Goal: Task Accomplishment & Management: Manage account settings

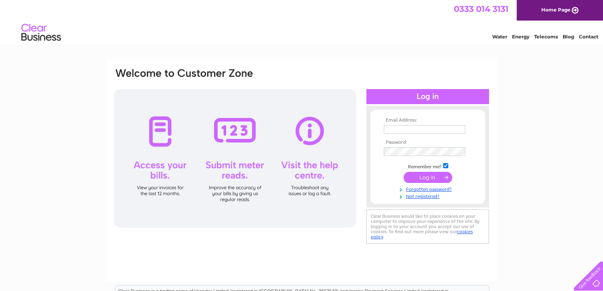
type input "kwanho1051961@yahoo.co.uk"
click at [419, 179] on input "submit" at bounding box center [428, 177] width 49 height 11
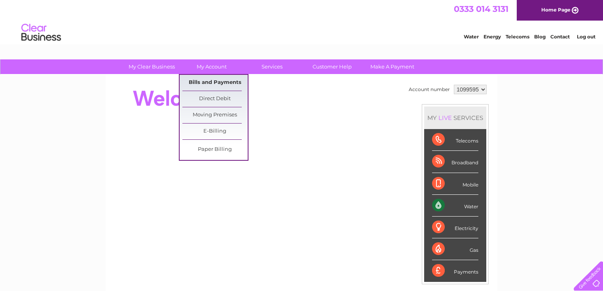
click at [214, 84] on link "Bills and Payments" at bounding box center [214, 83] width 65 height 16
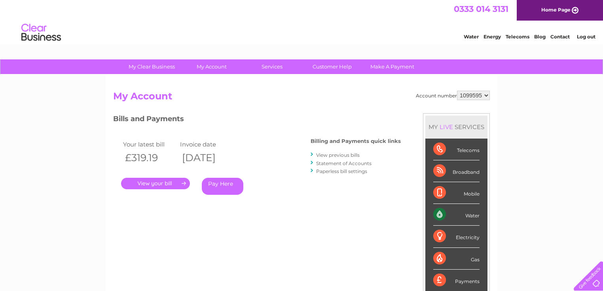
click at [320, 152] on link "View previous bills" at bounding box center [338, 155] width 44 height 6
click at [227, 187] on link "Pay Here" at bounding box center [223, 186] width 42 height 17
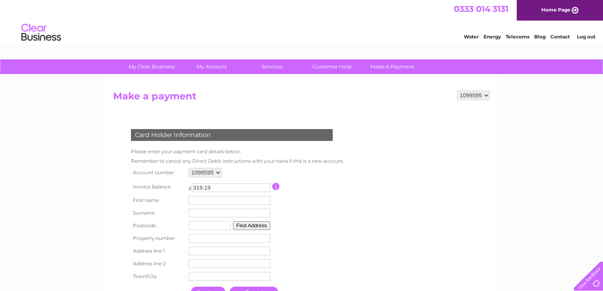
click at [89, 221] on div "My Clear Business Login Details My Details My Preferences Link Account My Accou…" at bounding box center [301, 260] width 603 height 402
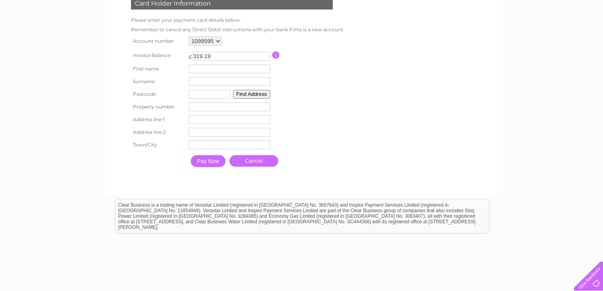
scroll to position [139, 0]
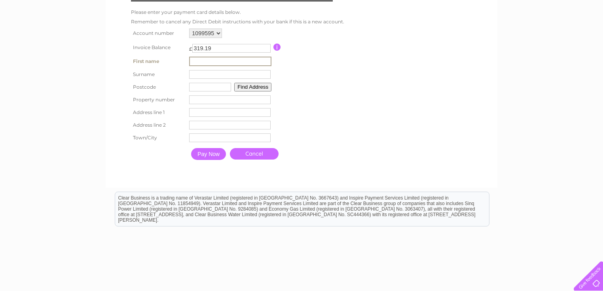
click at [225, 62] on input "text" at bounding box center [230, 61] width 82 height 9
type input "JINPING"
type input "HO"
type input "SS14 1EU"
type input "Canton House"
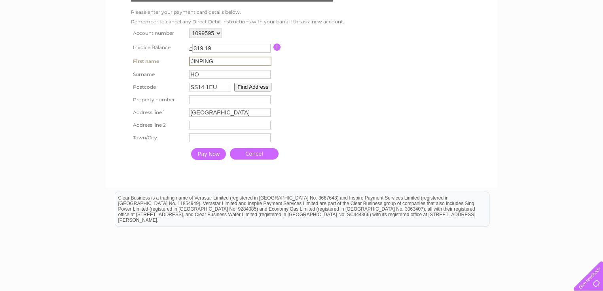
type input "61 Southernhay"
type input "Basildon"
click at [378, 109] on form "1099595 Make a payment Card Holder Information Please enter your payment card d…" at bounding box center [301, 65] width 377 height 228
click at [216, 154] on input "Pay Now" at bounding box center [208, 153] width 35 height 12
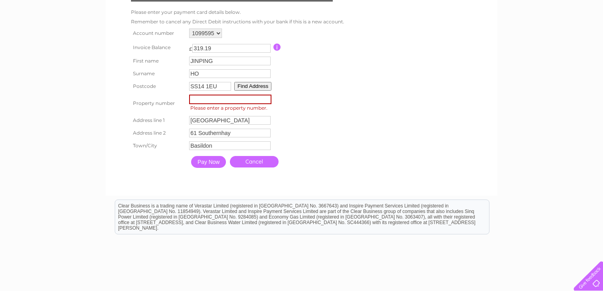
click at [226, 102] on input "number" at bounding box center [230, 99] width 82 height 9
type input "61"
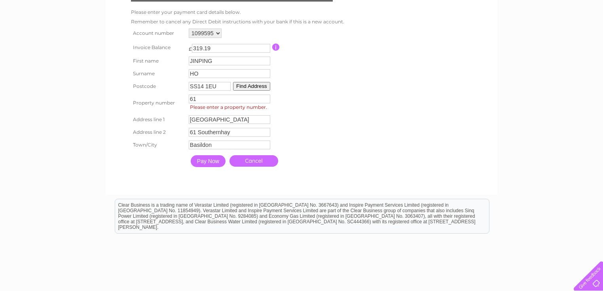
click at [211, 163] on input "Pay Now" at bounding box center [208, 161] width 35 height 12
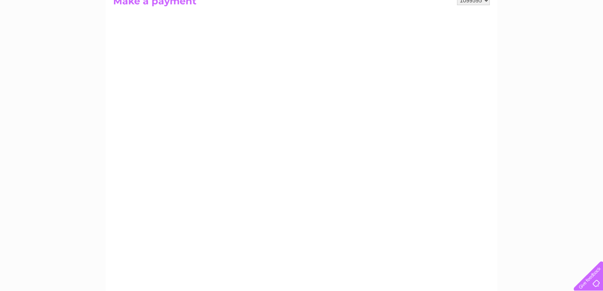
scroll to position [127, 0]
click at [564, 201] on div "My Clear Business Login Details My Details My Preferences Link Account My Accou…" at bounding box center [301, 210] width 603 height 554
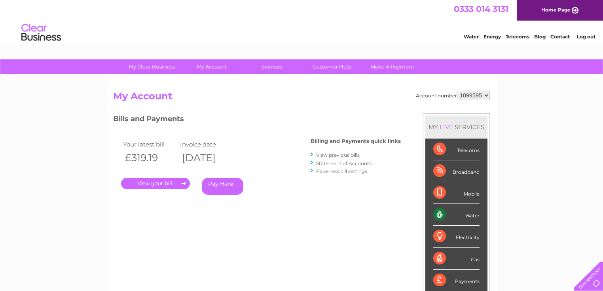
click at [159, 184] on link "." at bounding box center [155, 183] width 69 height 11
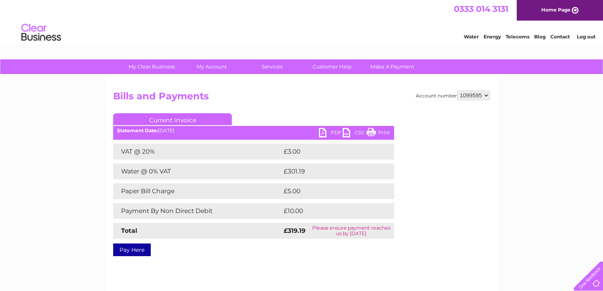
click at [197, 120] on link "Current Invoice" at bounding box center [172, 119] width 119 height 12
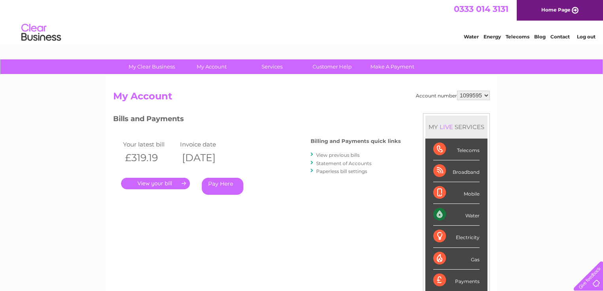
click at [337, 164] on link "Statement of Accounts" at bounding box center [343, 163] width 55 height 6
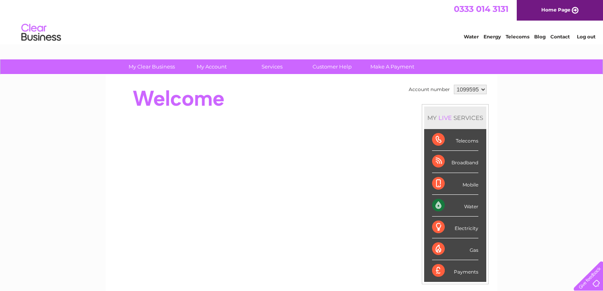
click at [570, 112] on div "My Clear Business Login Details My Details My Preferences Link Account My Accou…" at bounding box center [301, 281] width 603 height 445
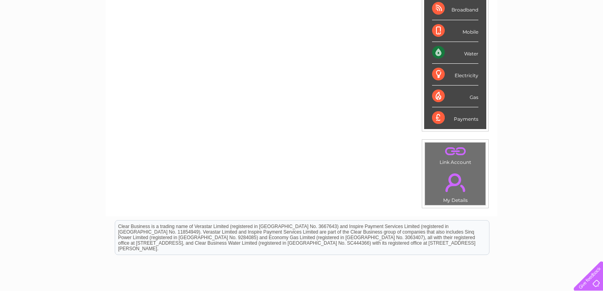
scroll to position [152, 0]
click at [452, 181] on link "." at bounding box center [455, 183] width 57 height 28
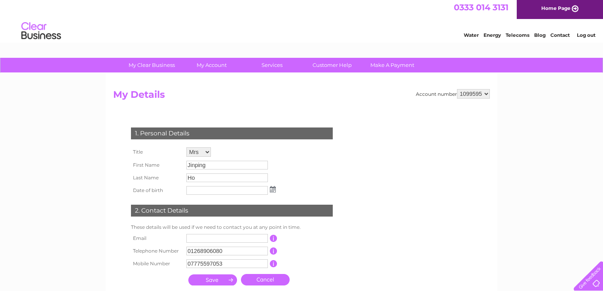
scroll to position [1, 0]
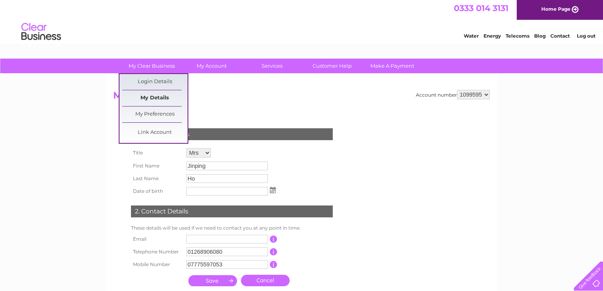
click at [168, 95] on link "My Details" at bounding box center [154, 98] width 65 height 16
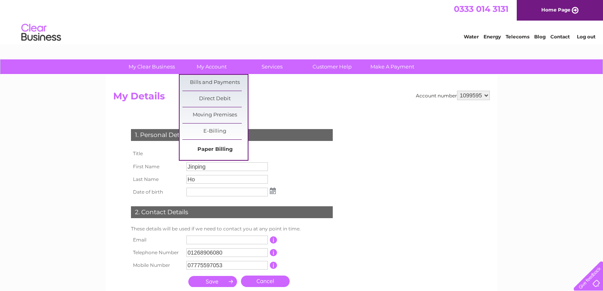
click at [231, 149] on link "Paper Billing" at bounding box center [214, 150] width 65 height 16
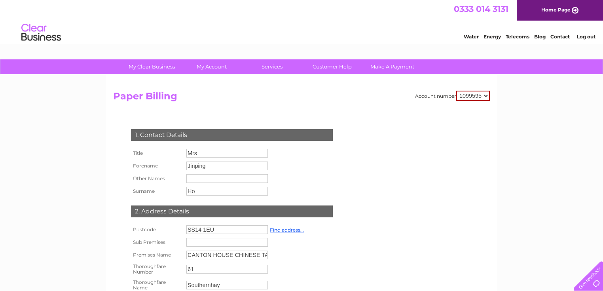
click at [368, 150] on div "Account number 1099595 Paper Billing 1. Contact Details Title Mrs Forename Jinp…" at bounding box center [301, 247] width 377 height 313
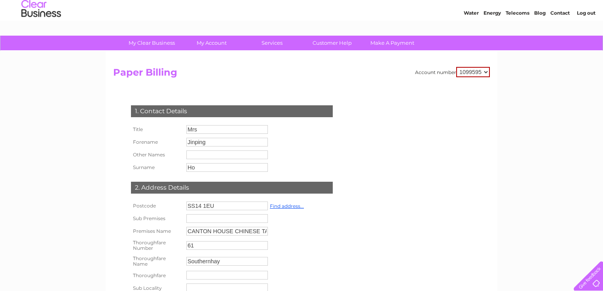
scroll to position [25, 0]
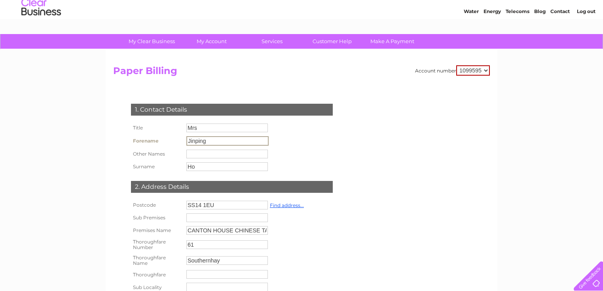
click at [221, 142] on input "Jinping" at bounding box center [227, 140] width 82 height 9
type input "J"
type input "Songyuan"
click at [211, 168] on input "Ho" at bounding box center [227, 165] width 82 height 9
type input "H"
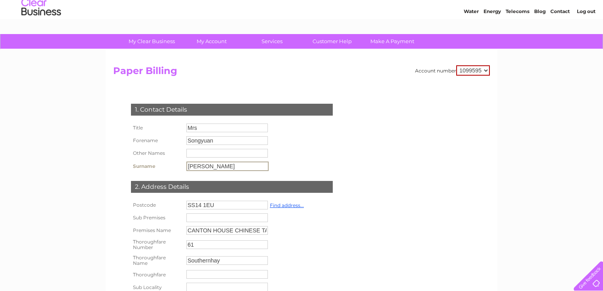
type input "Wong"
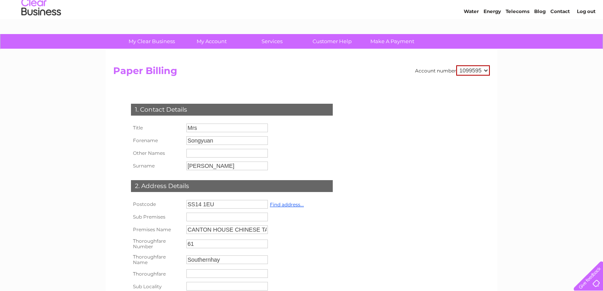
click at [269, 232] on td "CANTON HOUSE CHINESE TAKEAWAY" at bounding box center [245, 229] width 122 height 13
click at [267, 231] on input "CANTON HOUSE CHINESE TAKEAWAY" at bounding box center [227, 229] width 82 height 9
click at [214, 229] on input "KEAWAY" at bounding box center [227, 229] width 82 height 9
type input "K"
type input "w"
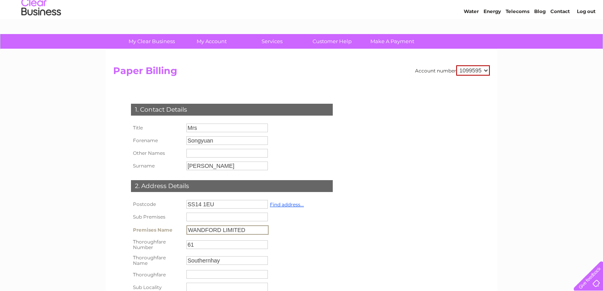
type input "WANDFORD LIMITED"
click at [363, 240] on div "Account number 1099595 Paper Billing 1. Contact Details Title Mrs Forename [GEO…" at bounding box center [301, 221] width 377 height 313
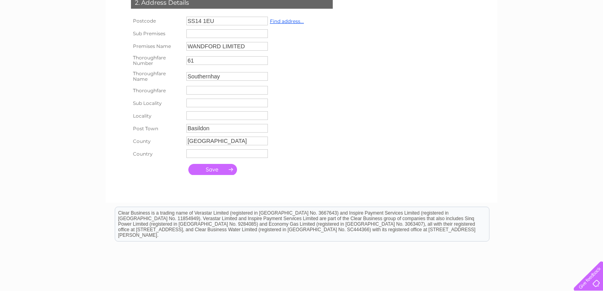
scroll to position [215, 0]
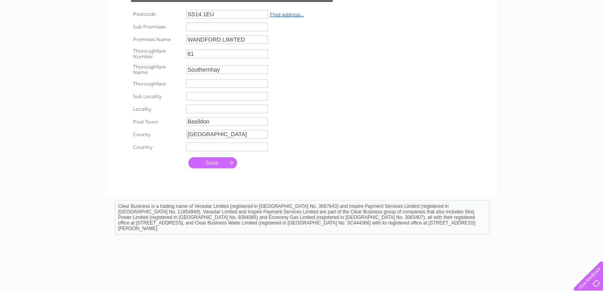
click at [217, 164] on input "submit" at bounding box center [212, 162] width 49 height 11
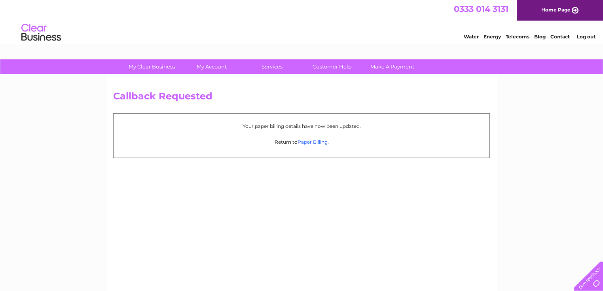
click at [309, 140] on link "Paper Billing" at bounding box center [313, 142] width 30 height 6
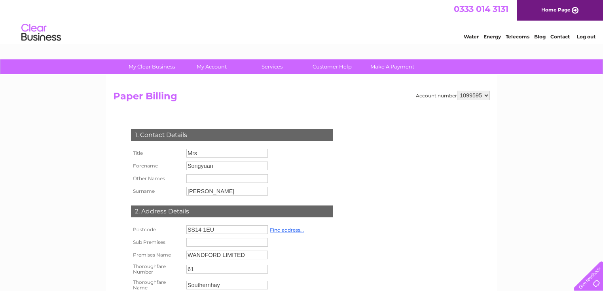
click at [362, 160] on div "Account number 1099595 Paper Billing 1. Contact Details Title Mrs Forename [GEO…" at bounding box center [301, 247] width 377 height 313
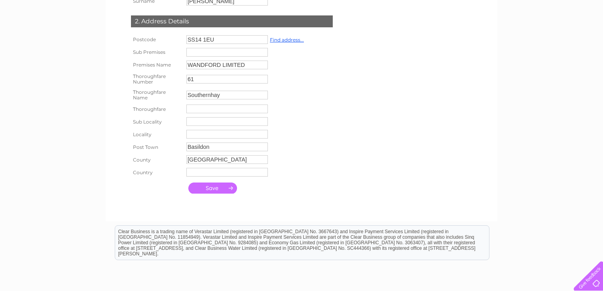
scroll to position [263, 0]
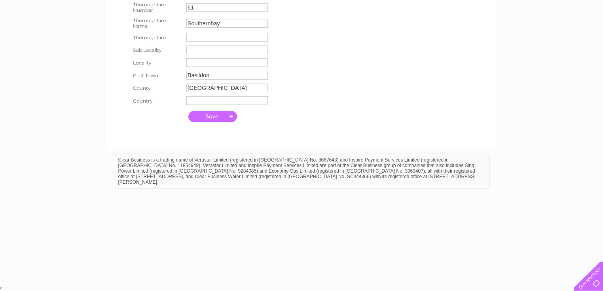
click at [216, 114] on input "submit" at bounding box center [212, 116] width 49 height 11
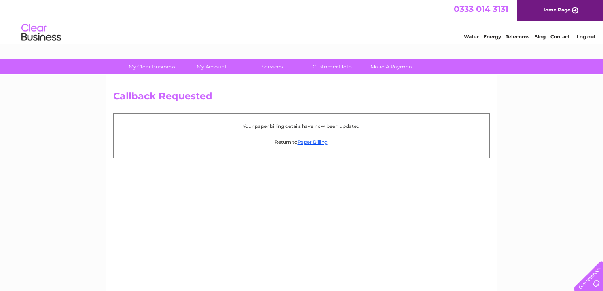
click at [40, 27] on img at bounding box center [41, 33] width 40 height 24
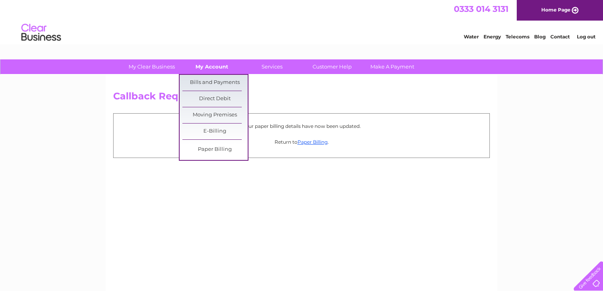
click at [202, 64] on link "My Account" at bounding box center [211, 66] width 65 height 15
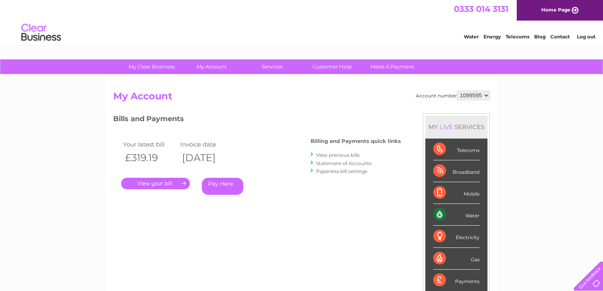
click at [177, 187] on link "." at bounding box center [155, 183] width 69 height 11
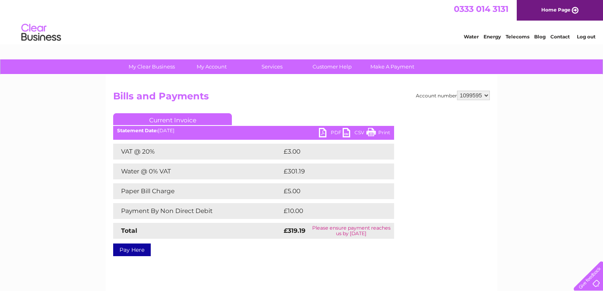
click at [217, 116] on link "Current Invoice" at bounding box center [172, 119] width 119 height 12
click at [168, 119] on link "Current Invoice" at bounding box center [172, 119] width 119 height 12
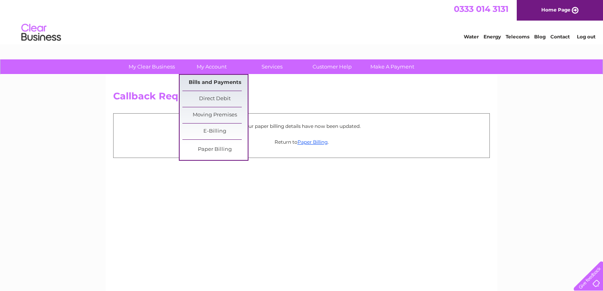
click at [213, 82] on link "Bills and Payments" at bounding box center [214, 83] width 65 height 16
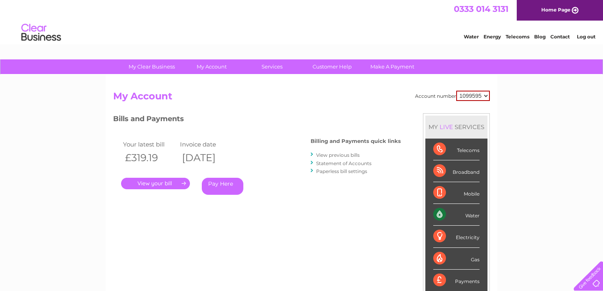
click at [152, 182] on link "." at bounding box center [155, 183] width 69 height 11
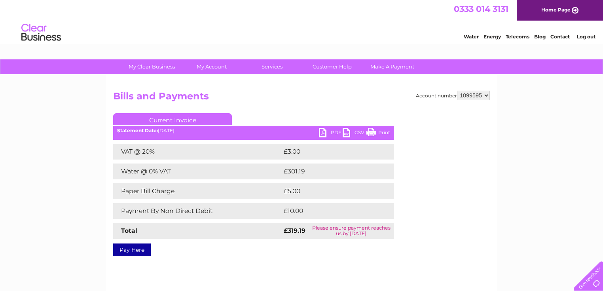
click at [373, 130] on link "Print" at bounding box center [378, 133] width 24 height 11
click at [321, 131] on link "PDF" at bounding box center [331, 133] width 24 height 11
click at [324, 129] on link "PDF" at bounding box center [331, 133] width 24 height 11
